Goal: Use online tool/utility: Utilize a website feature to perform a specific function

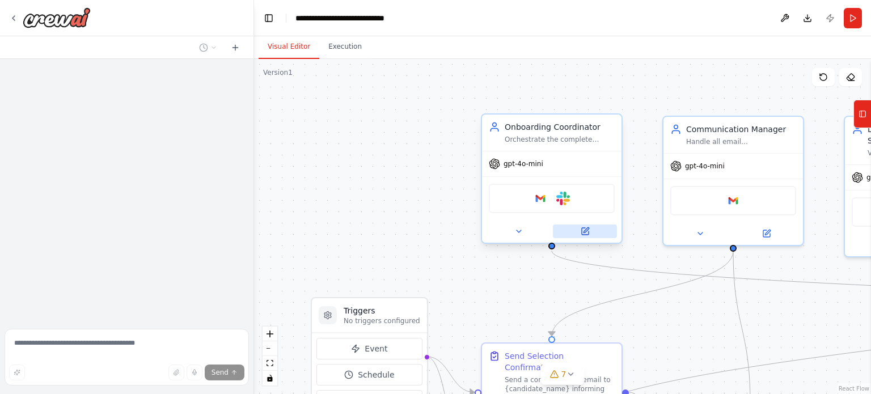
click at [586, 235] on icon at bounding box center [585, 231] width 9 height 9
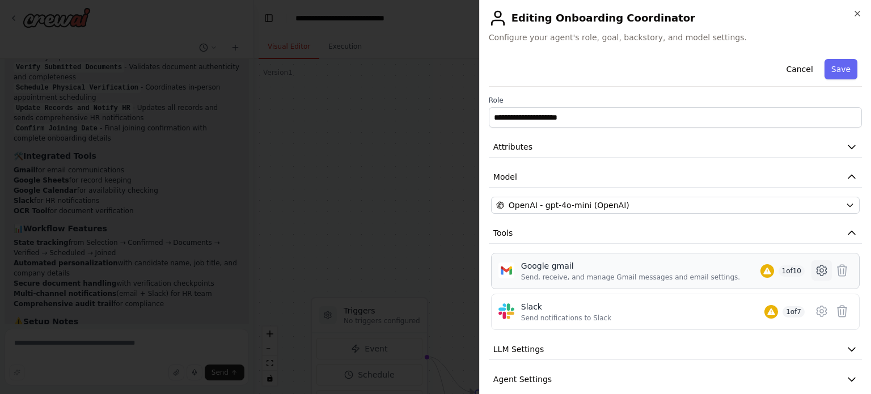
scroll to position [2334, 0]
click at [815, 272] on icon at bounding box center [822, 271] width 14 height 14
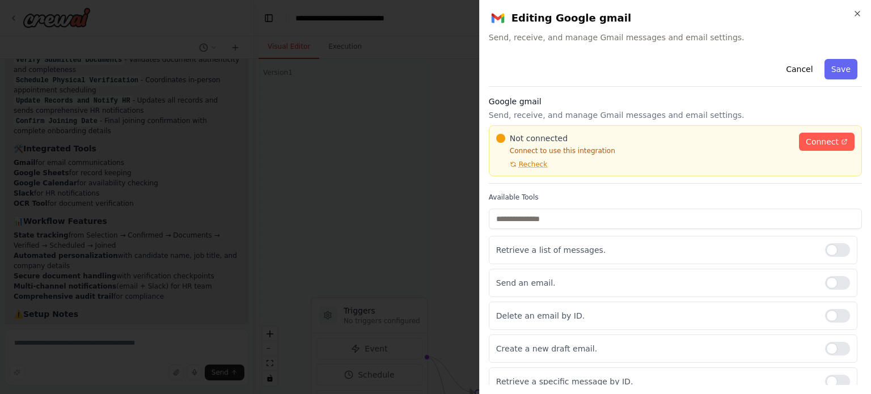
scroll to position [0, 0]
click at [810, 136] on span "Connect" at bounding box center [822, 141] width 33 height 11
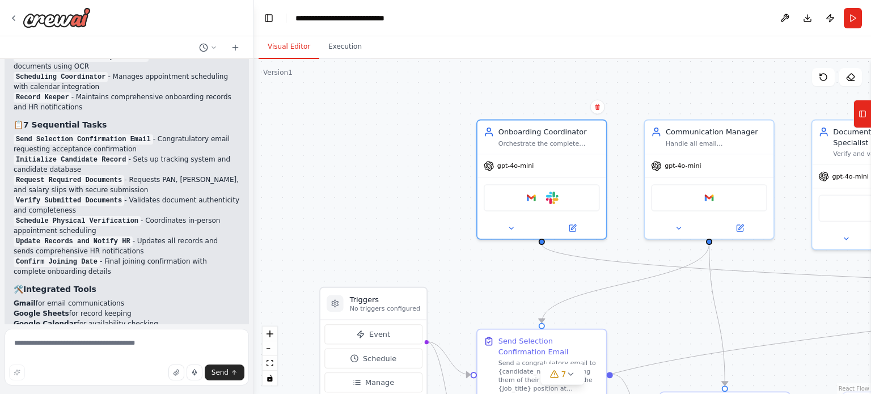
scroll to position [2334, 0]
